Goal: Navigation & Orientation: Go to known website

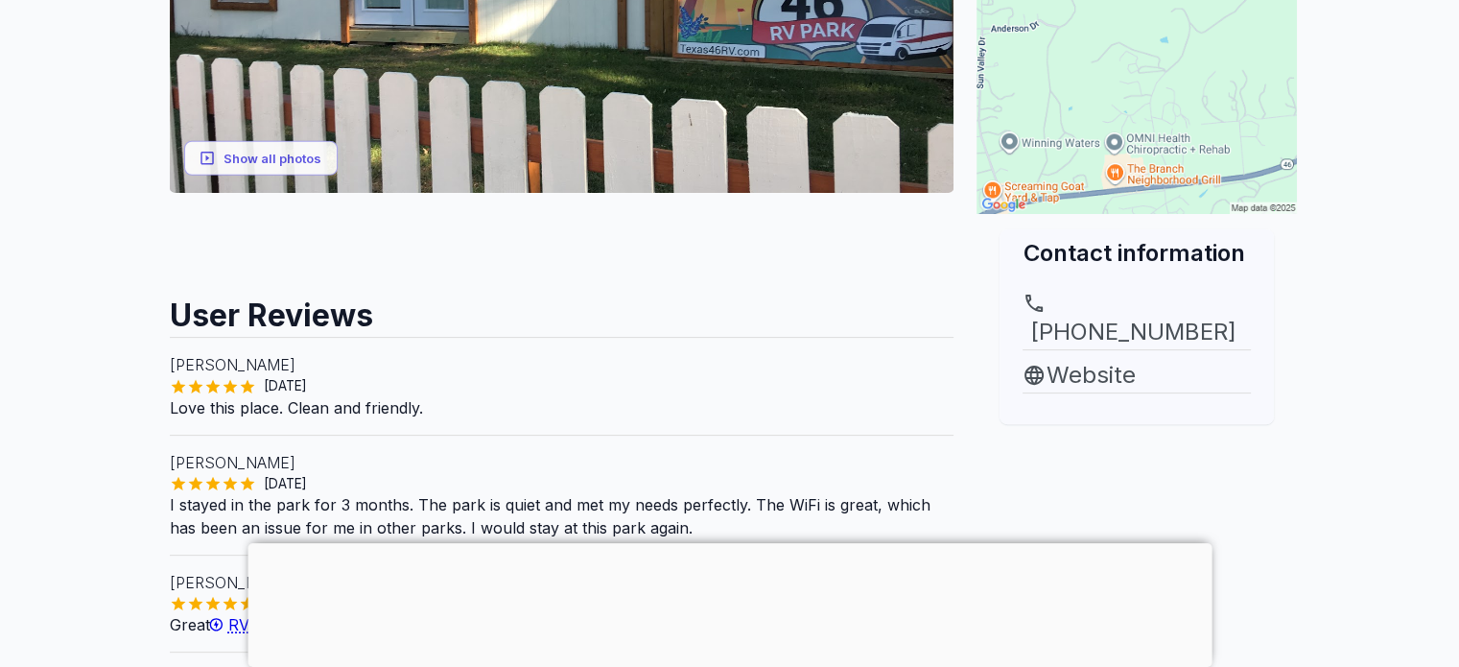
scroll to position [538, 0]
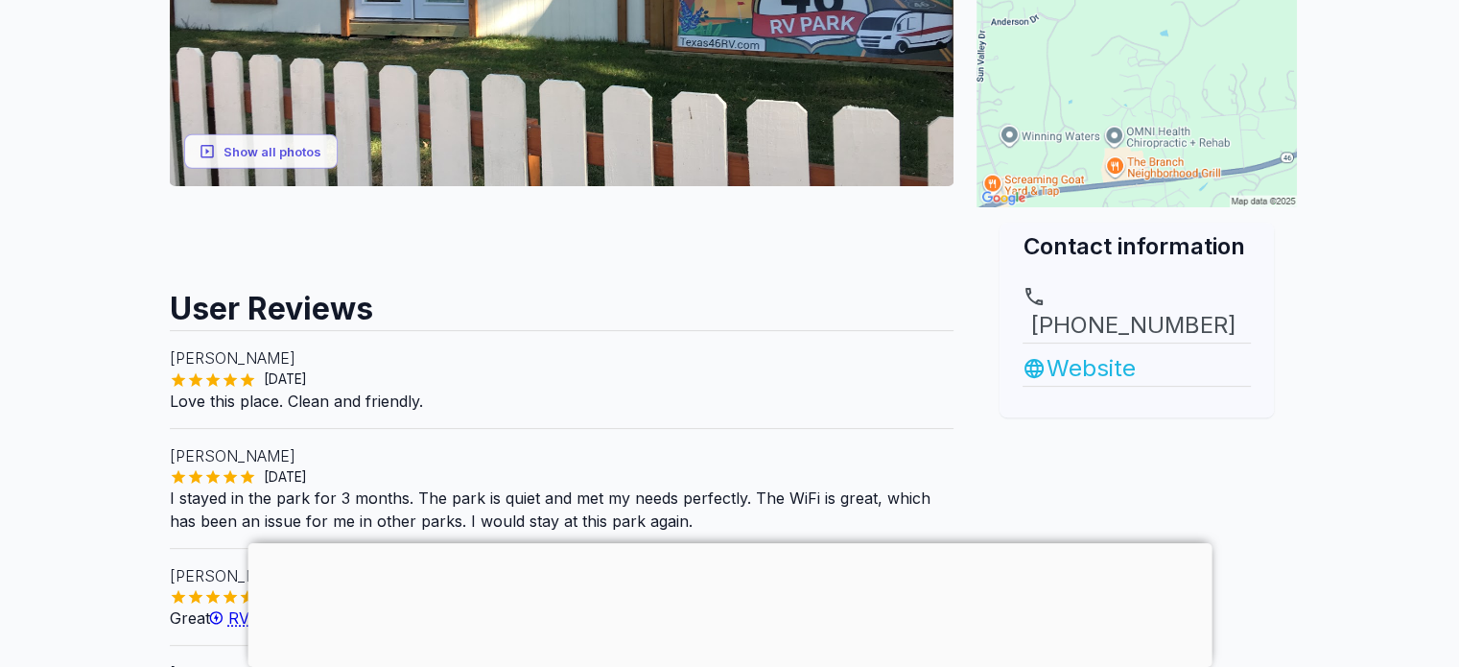
click at [1107, 351] on link "Website" at bounding box center [1137, 368] width 228 height 35
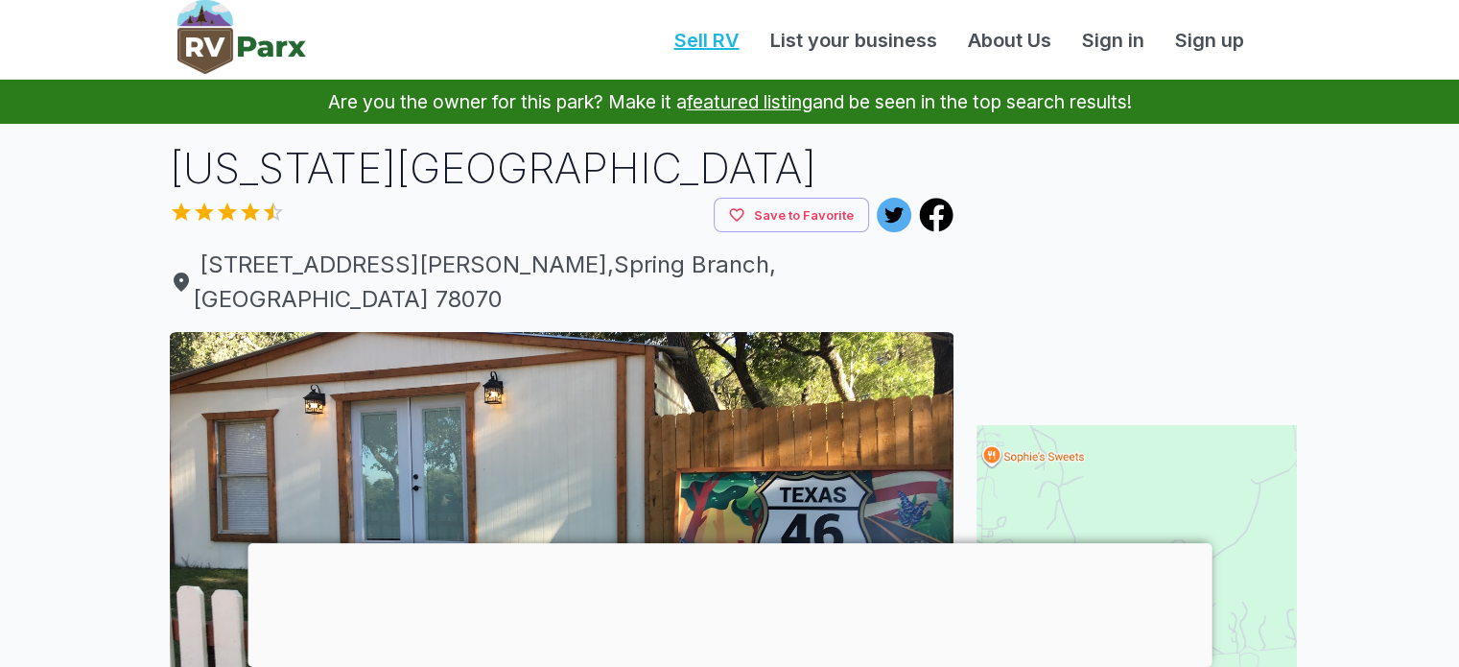
click at [706, 46] on link "Sell RV" at bounding box center [707, 40] width 96 height 29
